Goal: Navigation & Orientation: Find specific page/section

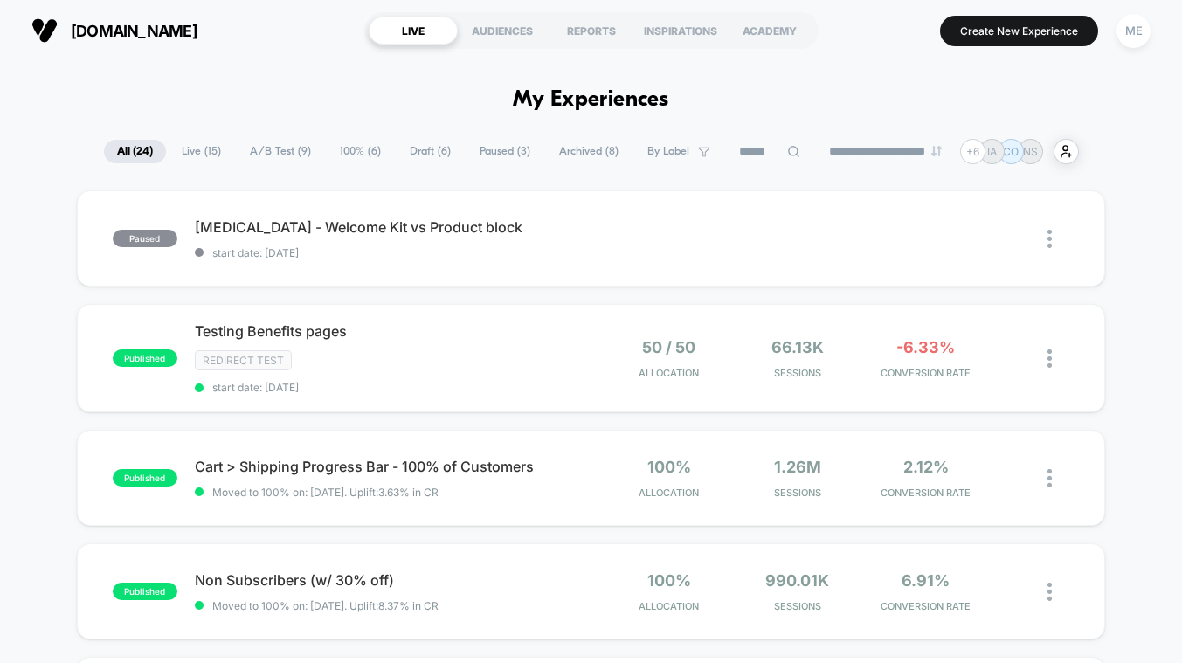
click at [105, 33] on span "[DOMAIN_NAME]" at bounding box center [134, 31] width 127 height 18
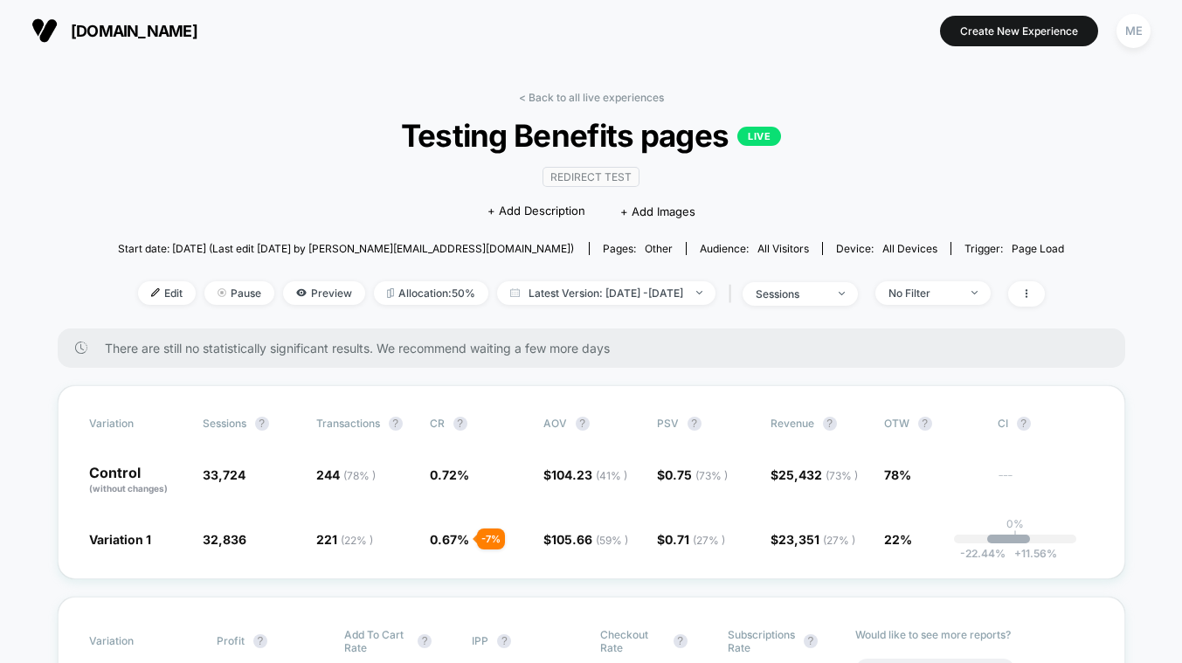
click at [128, 31] on span "[DOMAIN_NAME]" at bounding box center [134, 31] width 127 height 18
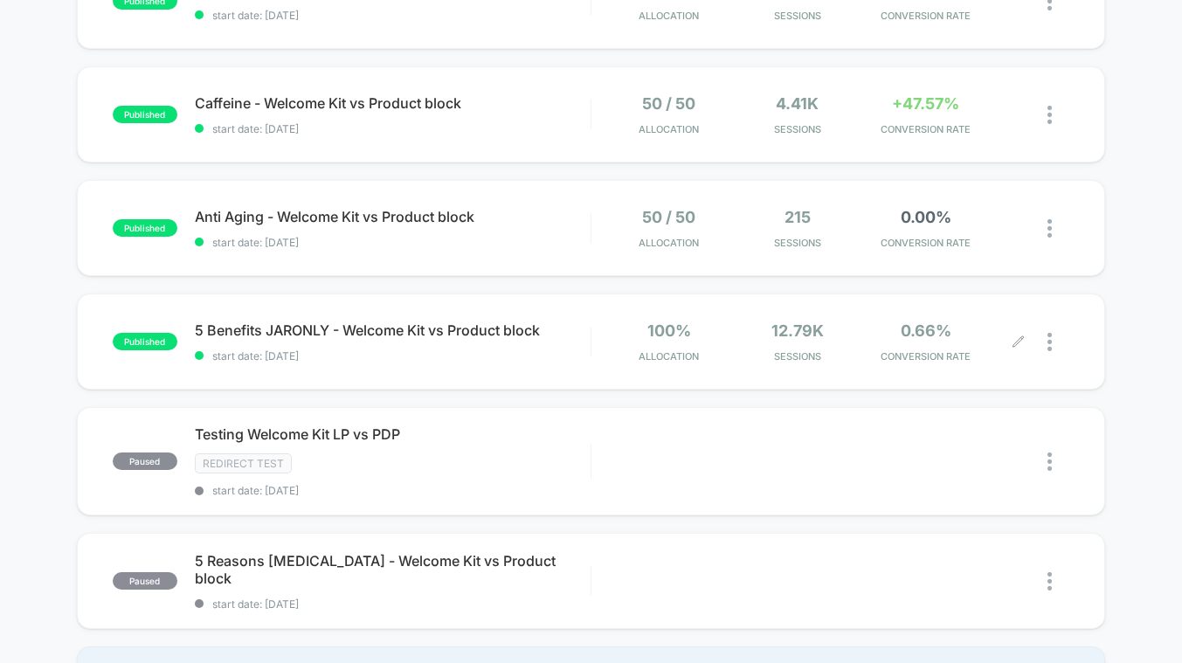
scroll to position [975, 0]
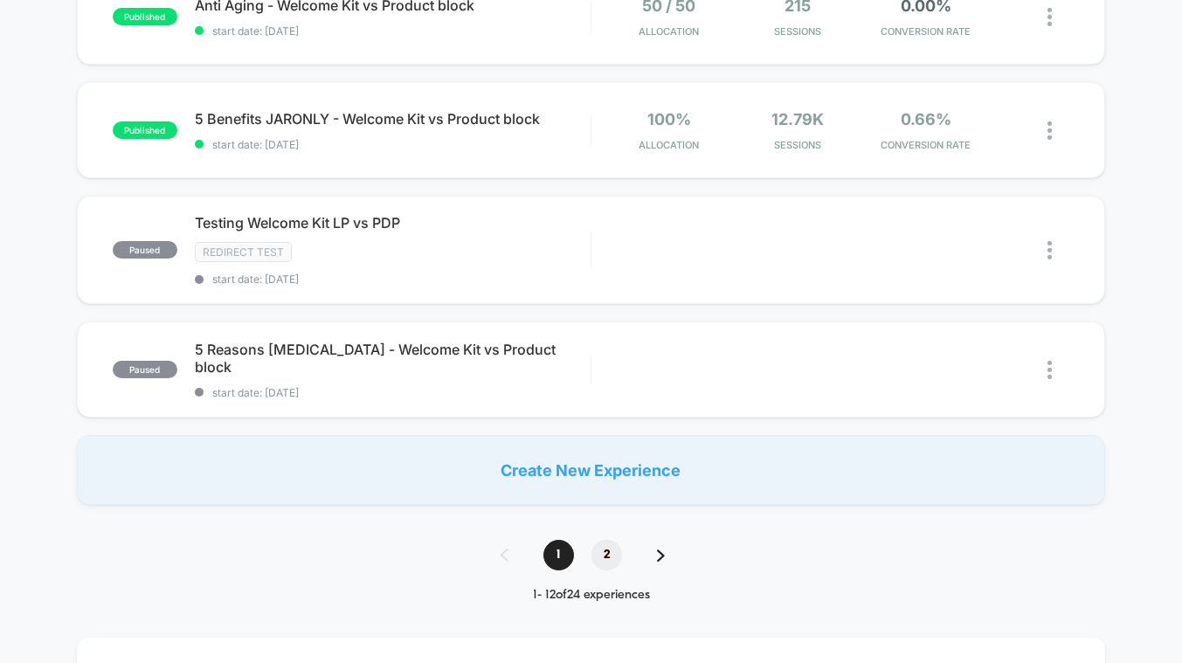
click at [601, 540] on span "2" at bounding box center [606, 555] width 31 height 31
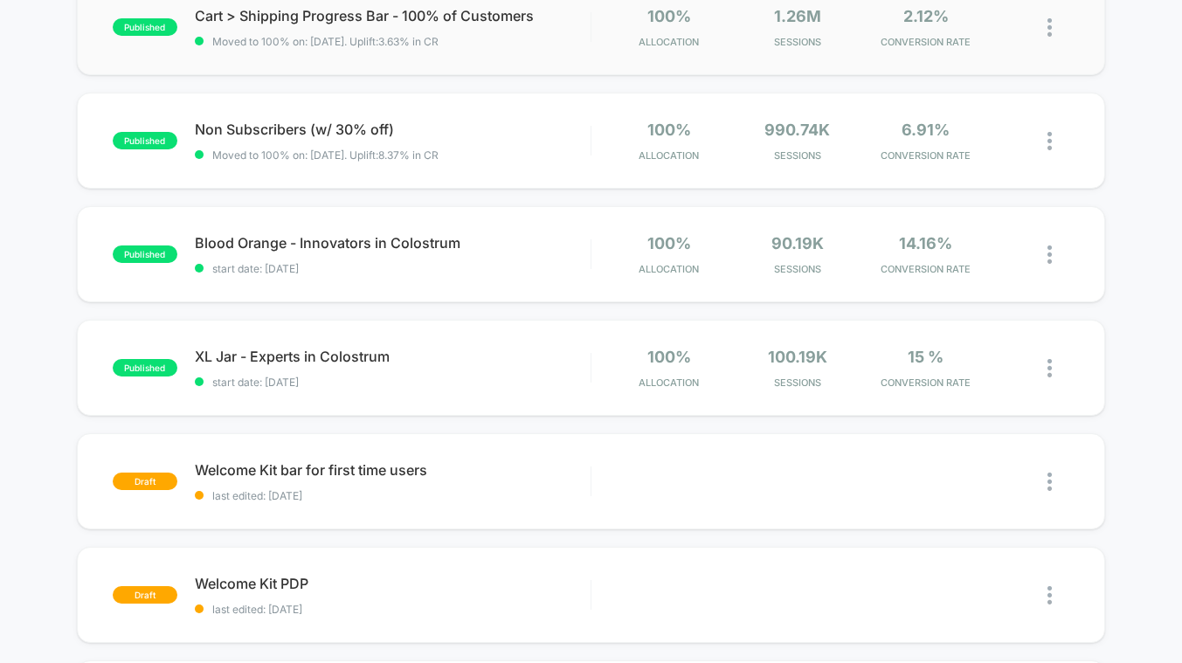
scroll to position [530, 0]
